Goal: Navigation & Orientation: Understand site structure

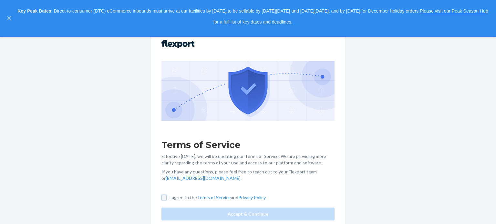
click at [163, 198] on input "I agree to the Terms of Service and Privacy Policy" at bounding box center [163, 197] width 5 height 5
checkbox input "true"
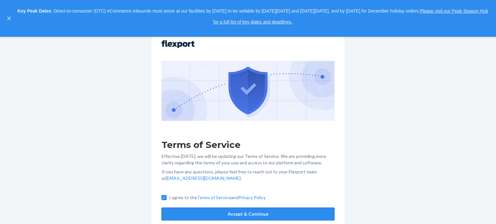
click at [188, 216] on button "Accept & Continue" at bounding box center [247, 214] width 173 height 13
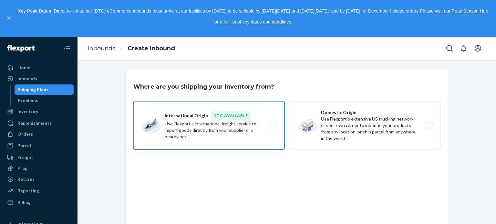
click at [166, 128] on label "International Origin DTC Available Use Flexport's international freight service…" at bounding box center [208, 125] width 151 height 48
click at [272, 128] on input "International Origin DTC Available Use Flexport's international freight service…" at bounding box center [274, 126] width 4 height 4
radio input "true"
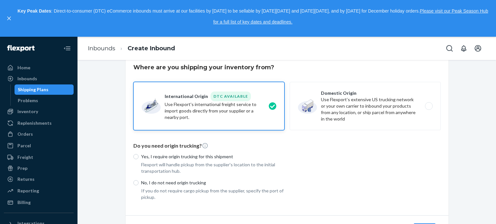
scroll to position [55, 0]
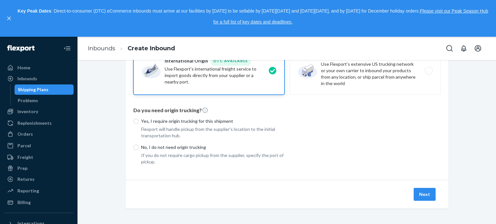
click at [149, 129] on p "Flexport will handle pickup from the supplier's location to the initial transpo…" at bounding box center [212, 132] width 143 height 13
click at [141, 124] on p "Yes, I require origin trucking for this shipment" at bounding box center [212, 121] width 143 height 6
click at [138, 124] on input "Yes, I require origin trucking for this shipment" at bounding box center [135, 121] width 5 height 5
radio input "true"
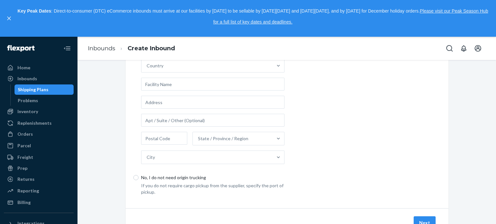
scroll to position [165, 0]
click at [44, 102] on div "Problems" at bounding box center [44, 100] width 58 height 9
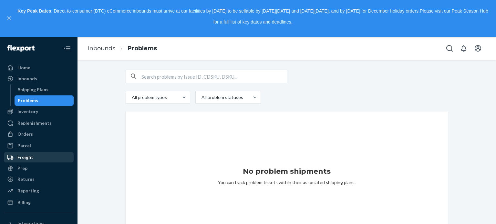
click at [30, 155] on div "Freight" at bounding box center [25, 157] width 16 height 6
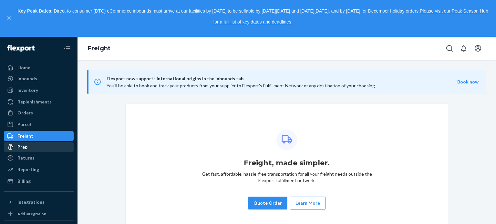
click at [26, 148] on div "Prep" at bounding box center [22, 147] width 10 height 6
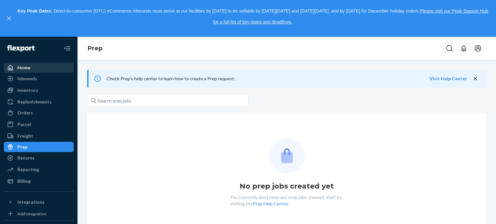
click at [14, 69] on div at bounding box center [12, 68] width 10 height 6
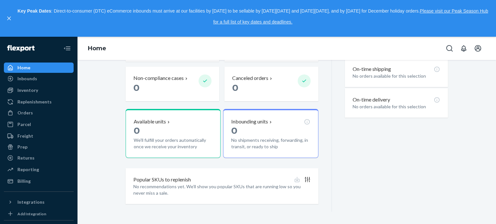
scroll to position [203, 0]
click at [28, 166] on div "Reporting" at bounding box center [39, 169] width 68 height 9
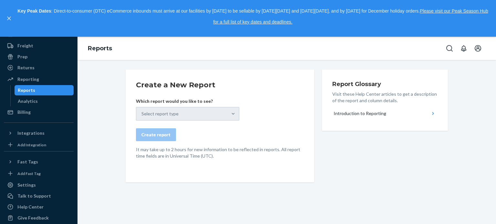
scroll to position [96, 0]
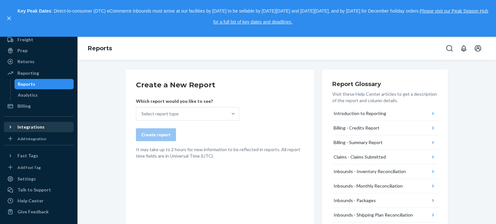
click at [37, 123] on div "Integrations" at bounding box center [39, 127] width 68 height 9
click at [35, 125] on div "Integrations" at bounding box center [30, 127] width 27 height 6
click at [33, 136] on div "Add Integration" at bounding box center [31, 138] width 29 height 5
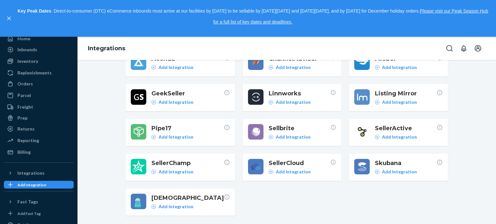
scroll to position [29, 0]
click at [26, 140] on div "Reporting" at bounding box center [28, 141] width 22 height 6
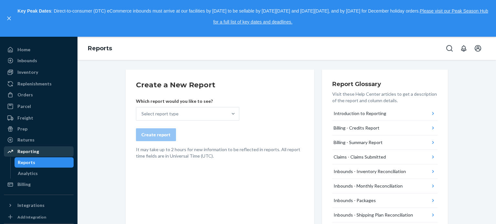
scroll to position [17, 0]
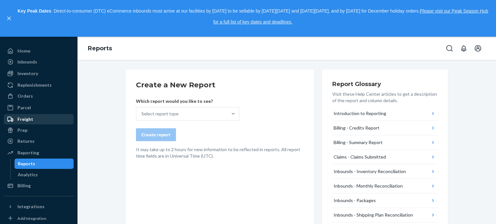
click at [23, 119] on div "Freight" at bounding box center [25, 119] width 16 height 6
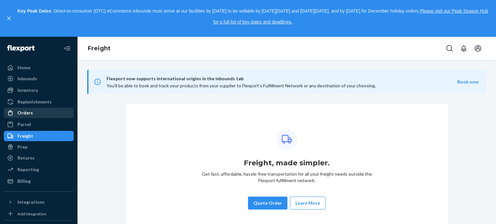
click at [40, 111] on div "Orders" at bounding box center [39, 112] width 68 height 9
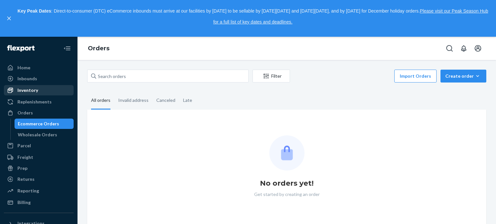
click at [29, 89] on div "Inventory" at bounding box center [27, 90] width 21 height 6
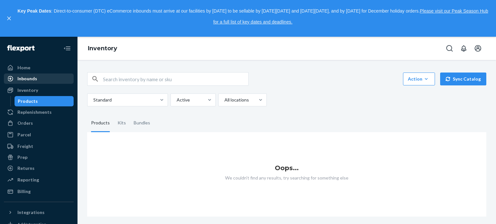
click at [25, 80] on div "Inbounds" at bounding box center [27, 78] width 20 height 6
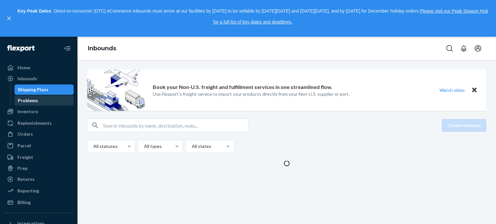
click at [35, 98] on div "Problems" at bounding box center [28, 100] width 20 height 6
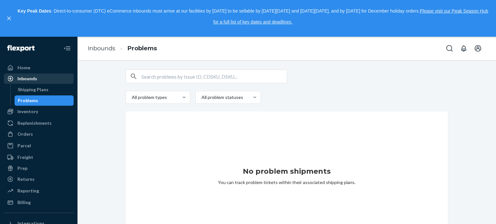
click at [24, 77] on div "Inbounds" at bounding box center [27, 78] width 20 height 6
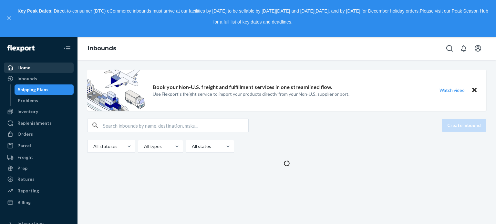
click at [25, 69] on div "Home" at bounding box center [23, 68] width 13 height 6
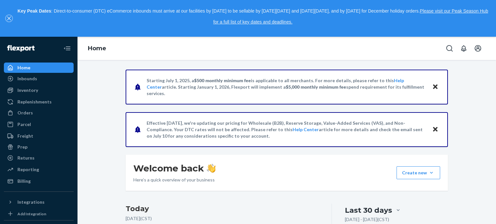
click at [10, 19] on icon "close," at bounding box center [9, 19] width 4 height 4
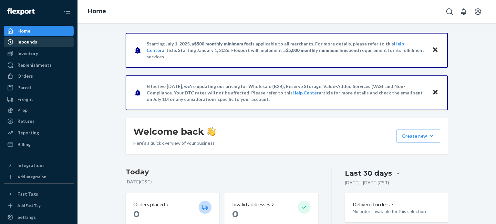
click at [32, 40] on div "Inbounds" at bounding box center [27, 42] width 20 height 6
